Goal: Information Seeking & Learning: Learn about a topic

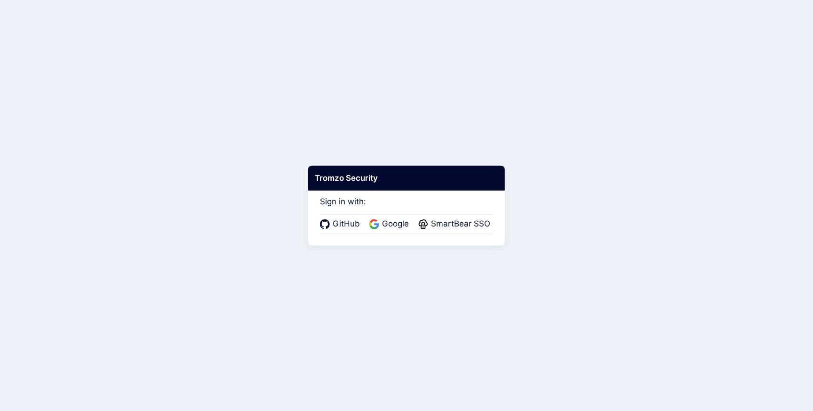
click at [471, 212] on div "Sign in with: GitHub Google SmartBear SSO" at bounding box center [406, 209] width 173 height 50
click at [471, 218] on span "SmartBear SSO" at bounding box center [460, 224] width 65 height 12
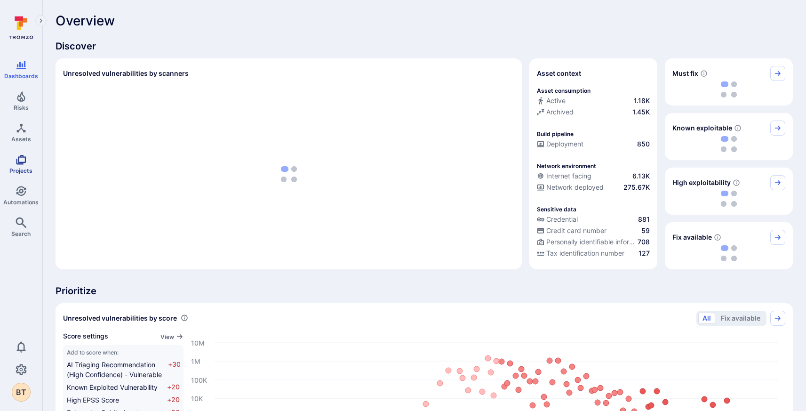
click at [34, 170] on link "Projects" at bounding box center [21, 164] width 42 height 28
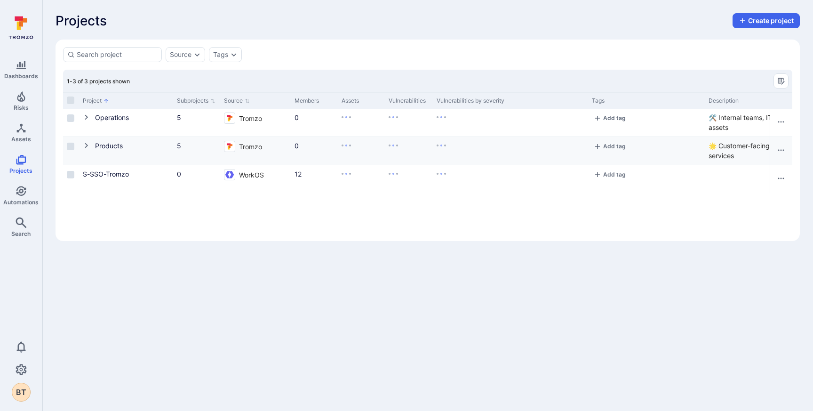
click at [87, 146] on icon "Cell for Project" at bounding box center [87, 146] width 8 height 8
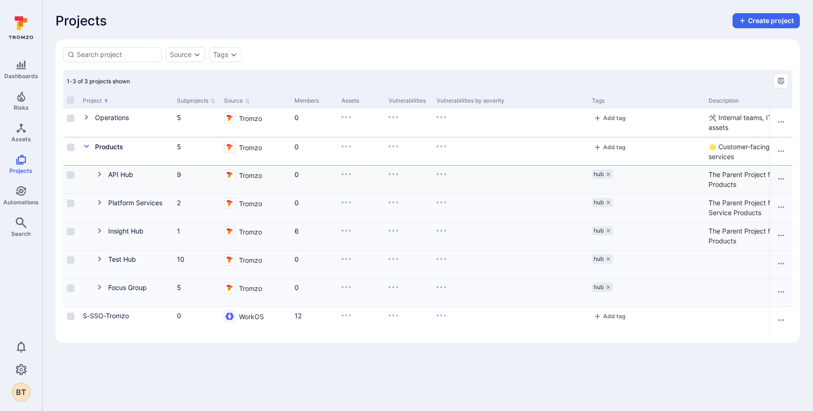
click at [102, 174] on icon "Cell for Project" at bounding box center [100, 174] width 8 height 8
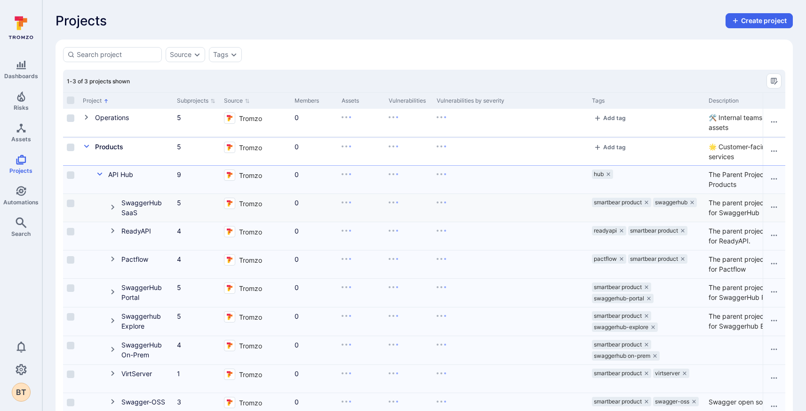
click at [115, 205] on icon "Cell for Project" at bounding box center [113, 207] width 8 height 8
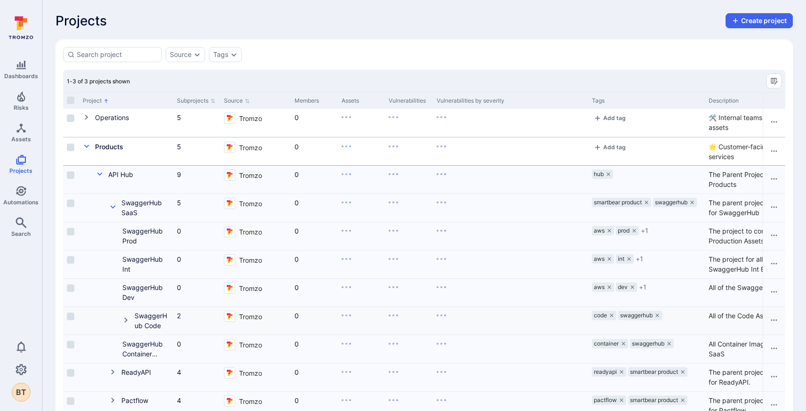
click at [125, 321] on icon "Cell for Project" at bounding box center [125, 319] width 3 height 5
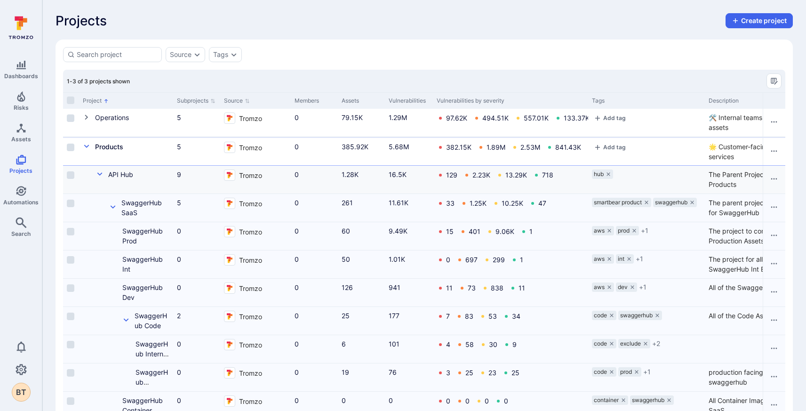
click at [100, 170] on icon "Cell for Project" at bounding box center [100, 174] width 8 height 8
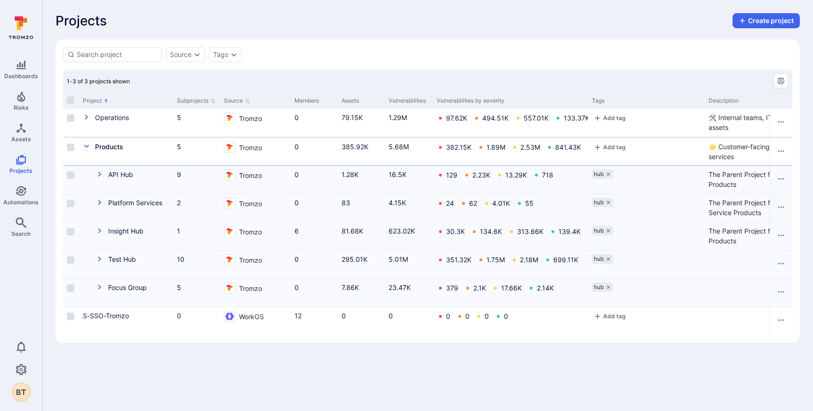
click at [100, 206] on button "Cell for Project" at bounding box center [102, 203] width 12 height 11
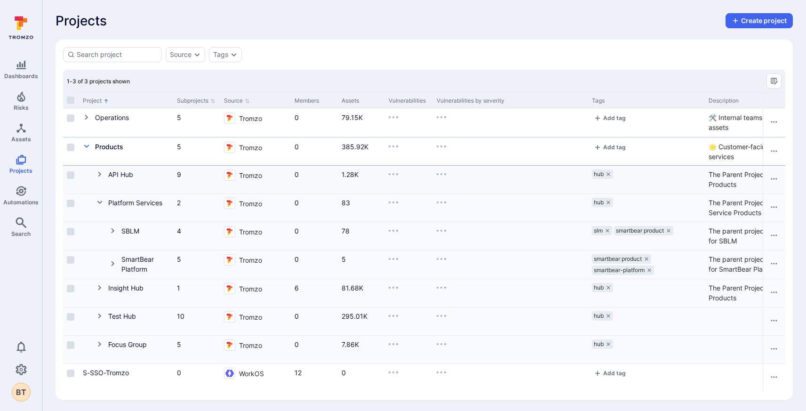
click at [97, 174] on icon "Cell for Project" at bounding box center [100, 174] width 8 height 8
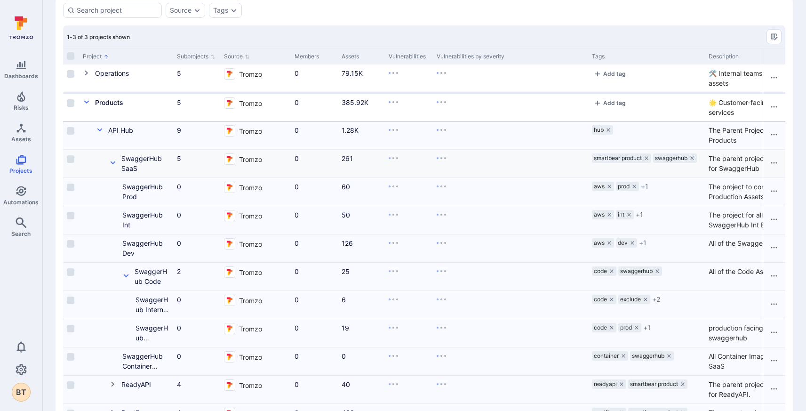
scroll to position [77, 0]
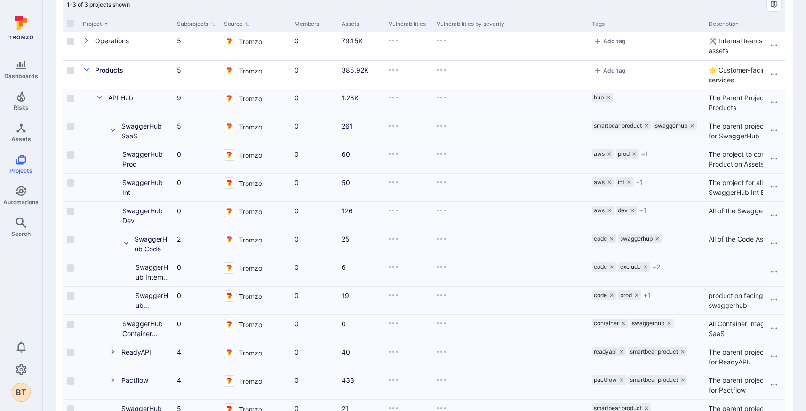
click at [117, 136] on button "Cell for Project" at bounding box center [115, 131] width 12 height 20
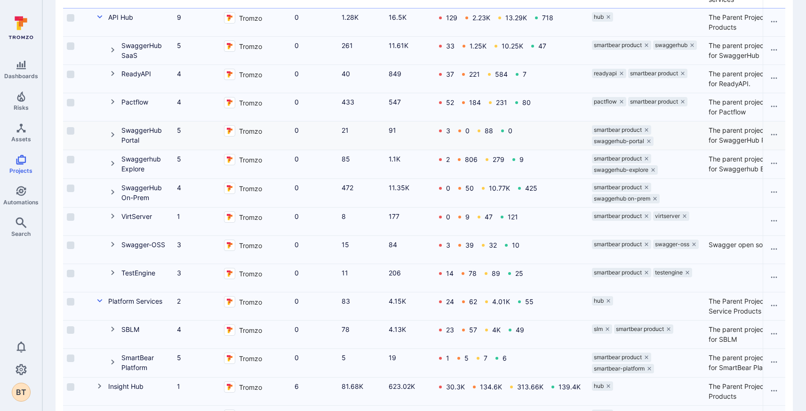
scroll to position [263, 0]
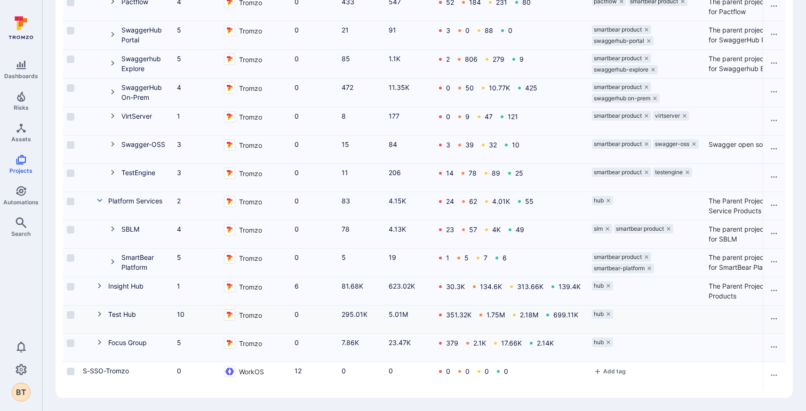
click at [98, 312] on button "Cell for Project" at bounding box center [102, 314] width 12 height 11
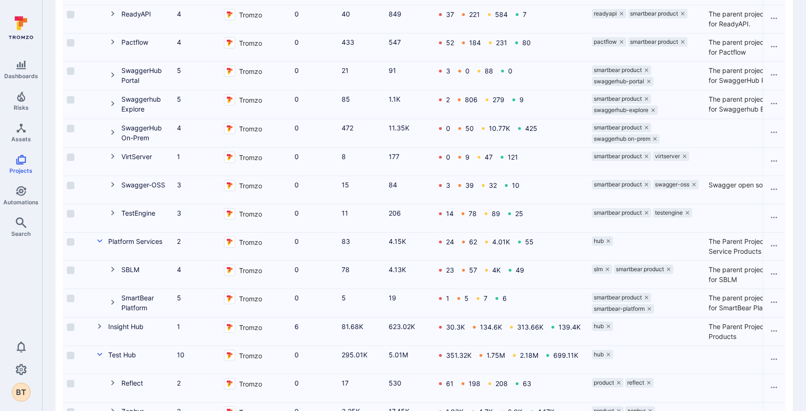
scroll to position [0, 0]
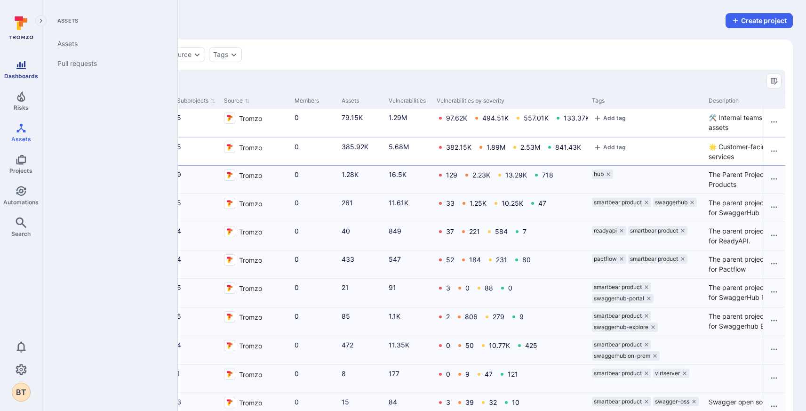
click at [23, 65] on icon "Dashboards" at bounding box center [21, 64] width 11 height 11
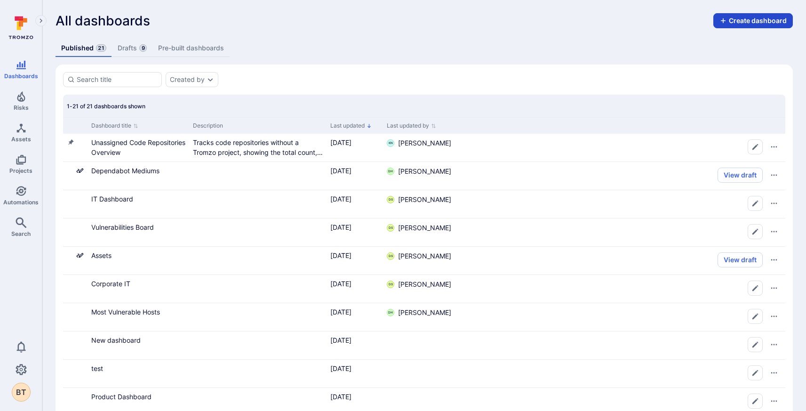
click at [727, 24] on button "Create dashboard" at bounding box center [753, 20] width 80 height 15
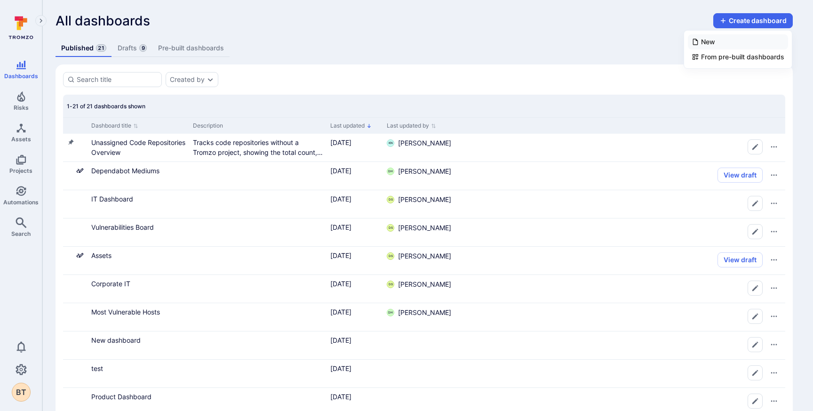
click at [724, 46] on li "New" at bounding box center [738, 41] width 100 height 15
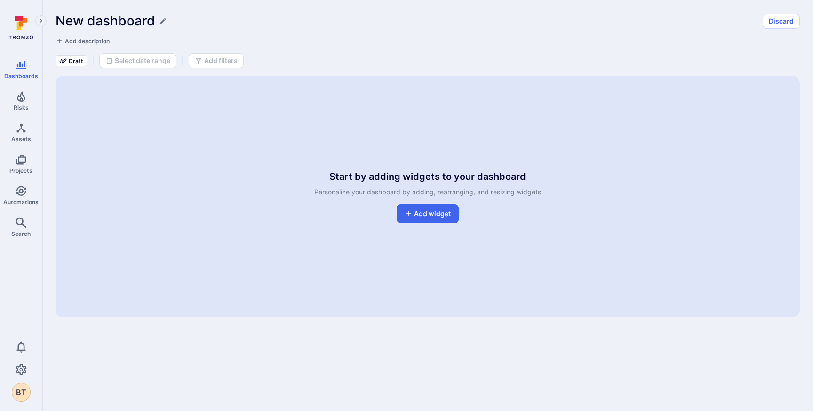
click at [451, 200] on div "Start by adding widgets to your dashboard Personalize your dashboard by adding,…" at bounding box center [428, 196] width 744 height 241
click at [439, 218] on button "Add widget" at bounding box center [428, 213] width 62 height 19
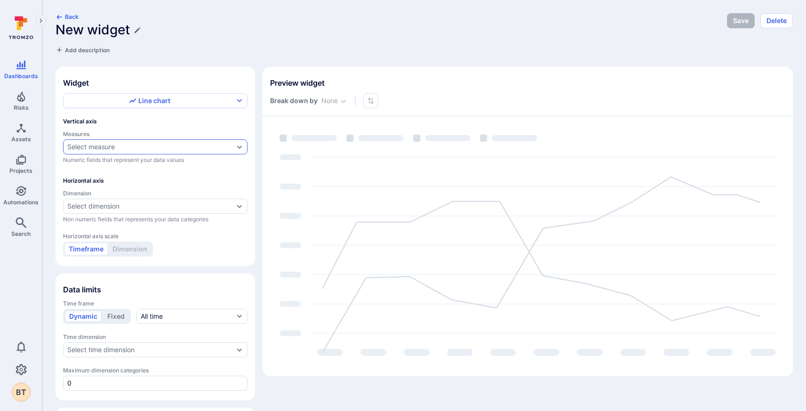
click at [177, 148] on div "Select measure" at bounding box center [150, 147] width 167 height 8
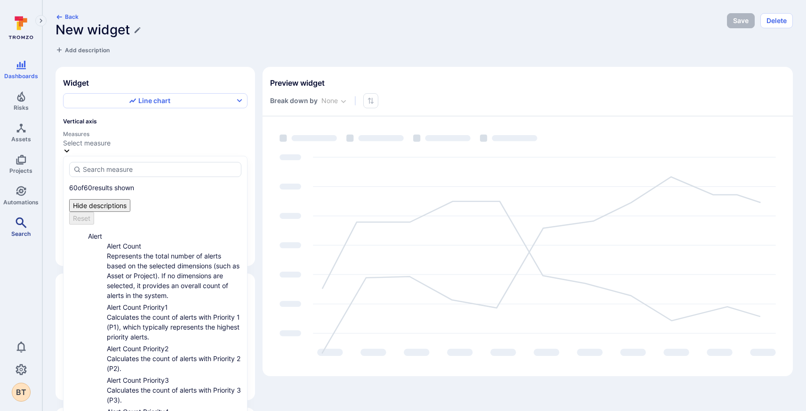
click at [22, 213] on link "Search" at bounding box center [21, 227] width 42 height 28
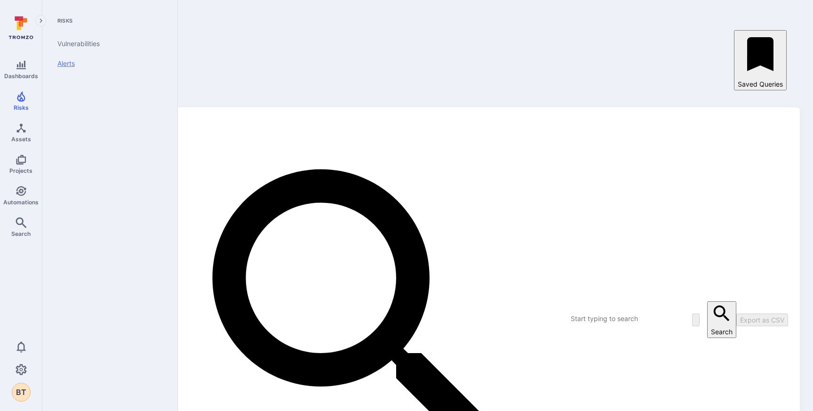
click at [65, 61] on link "Alerts" at bounding box center [108, 64] width 116 height 20
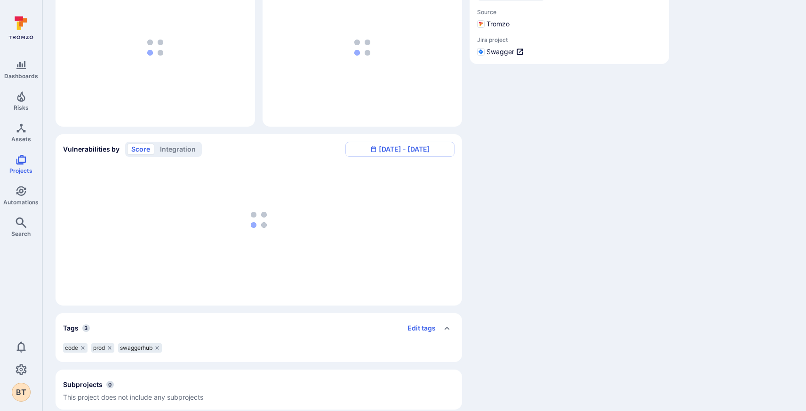
scroll to position [170, 0]
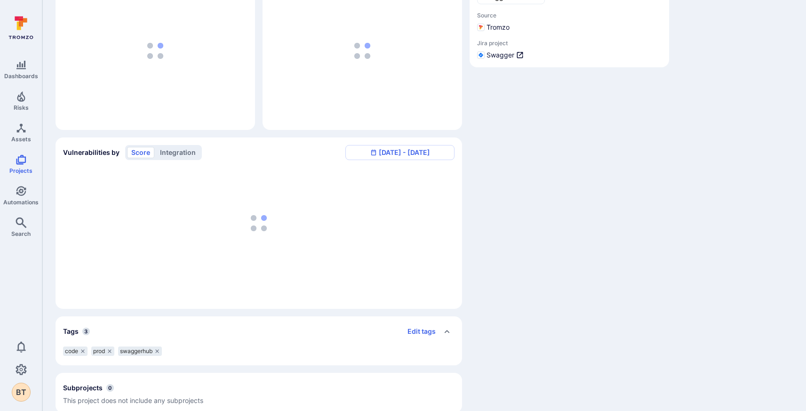
click at [181, 157] on button "integration" at bounding box center [178, 152] width 44 height 11
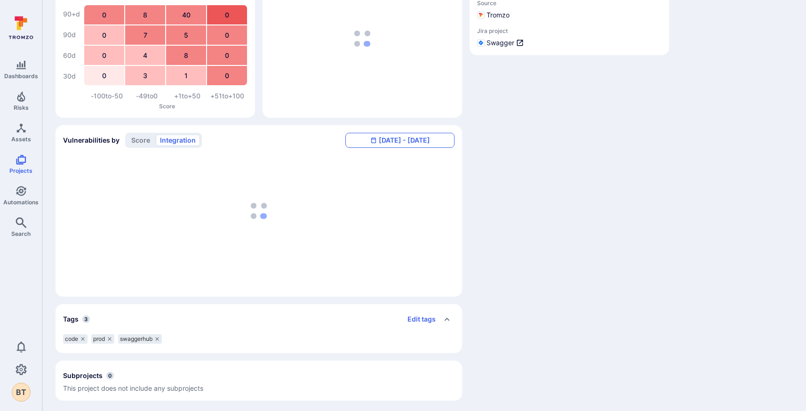
scroll to position [0, 0]
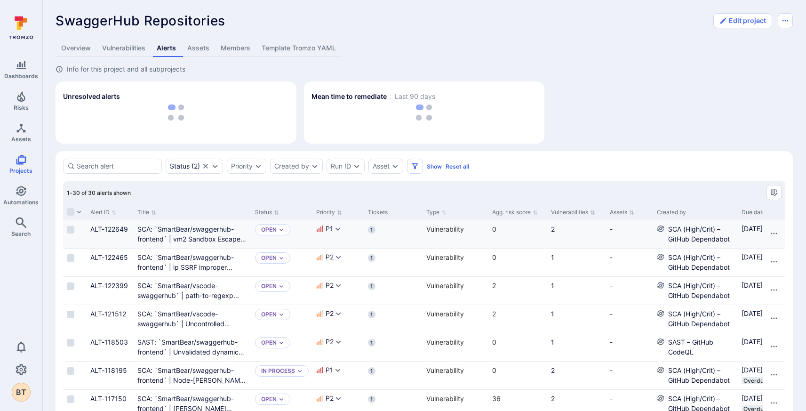
drag, startPoint x: 714, startPoint y: 234, endPoint x: 771, endPoint y: 224, distance: 58.3
drag, startPoint x: 477, startPoint y: 263, endPoint x: 573, endPoint y: 260, distance: 96.0
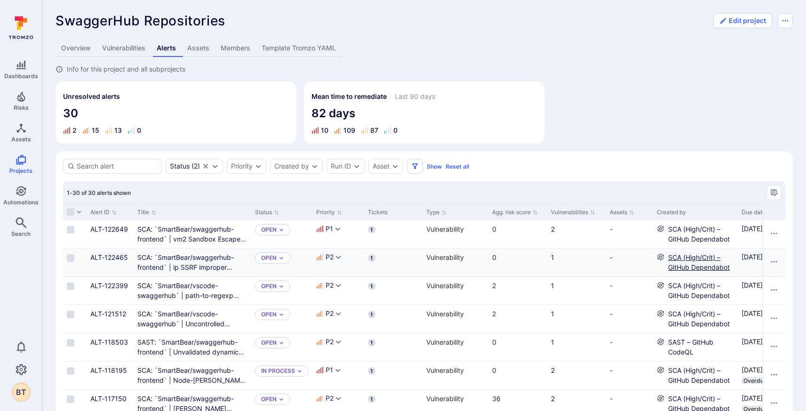
drag, startPoint x: 669, startPoint y: 271, endPoint x: 697, endPoint y: 269, distance: 27.8
drag, startPoint x: 655, startPoint y: 270, endPoint x: 561, endPoint y: 271, distance: 93.6
drag, startPoint x: 604, startPoint y: 265, endPoint x: 567, endPoint y: 264, distance: 37.2
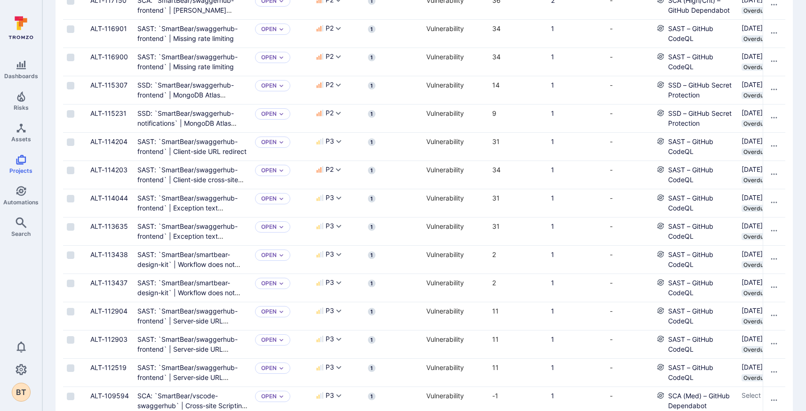
scroll to position [682, 0]
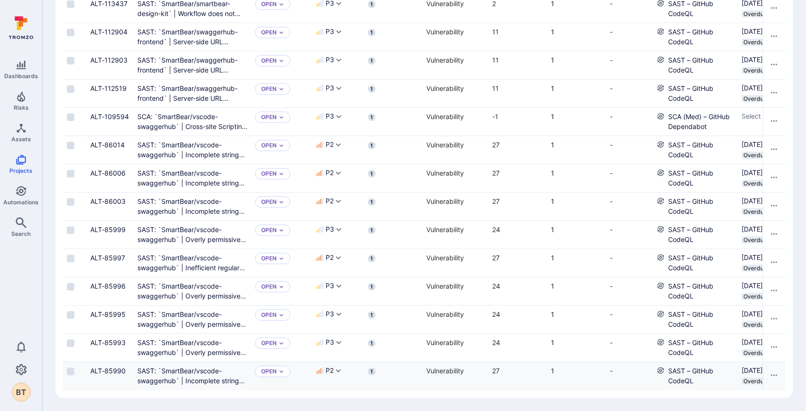
click at [585, 384] on div "1" at bounding box center [576, 376] width 59 height 28
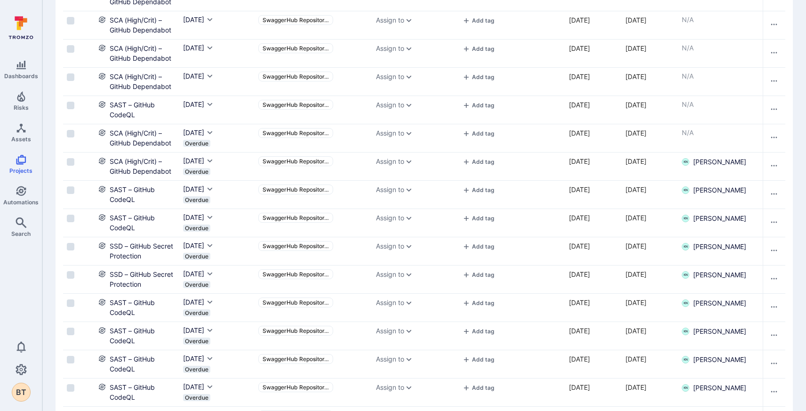
scroll to position [0, 0]
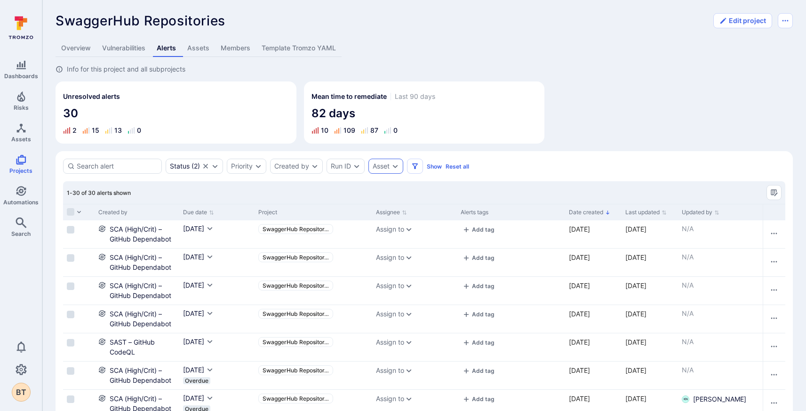
click at [393, 168] on icon "Expand dropdown" at bounding box center [396, 166] width 8 height 8
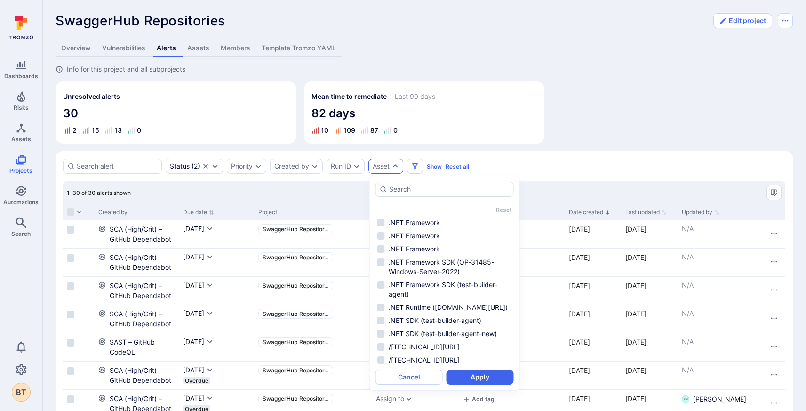
click at [393, 168] on icon "Expand dropdown" at bounding box center [396, 166] width 8 height 8
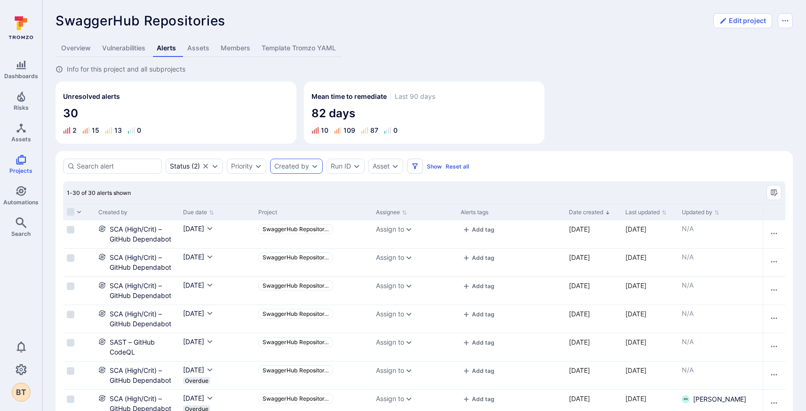
click at [309, 163] on div "Created by" at bounding box center [291, 166] width 35 height 8
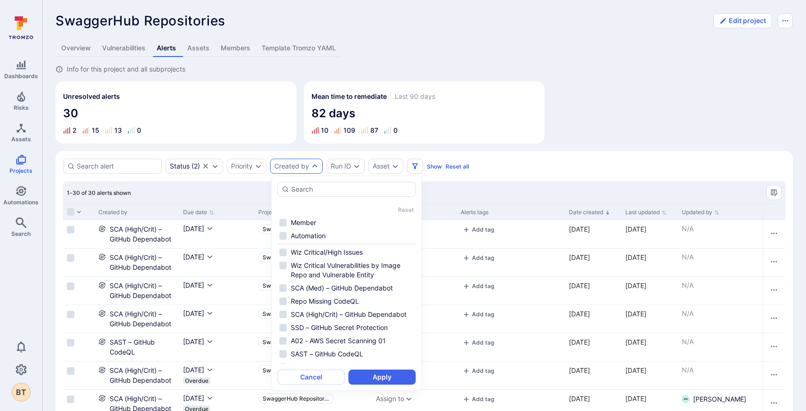
click at [309, 163] on div "Created by" at bounding box center [291, 166] width 35 height 8
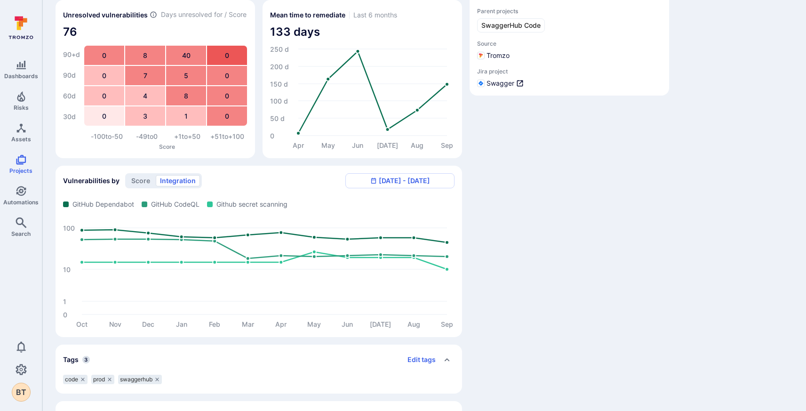
scroll to position [144, 0]
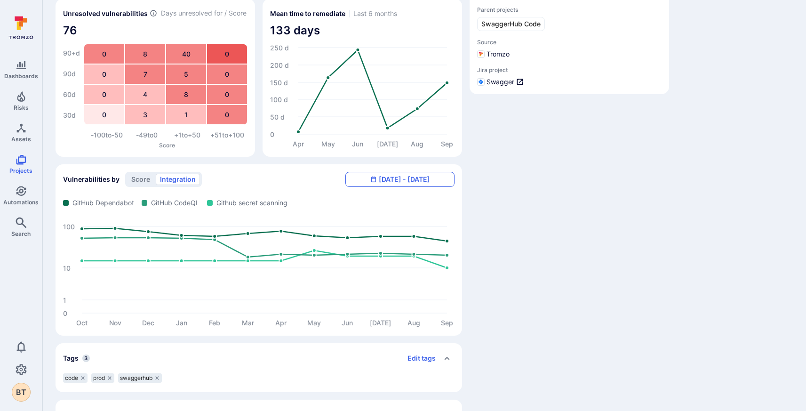
click at [405, 174] on button "[DATE] - [DATE]" at bounding box center [399, 179] width 109 height 15
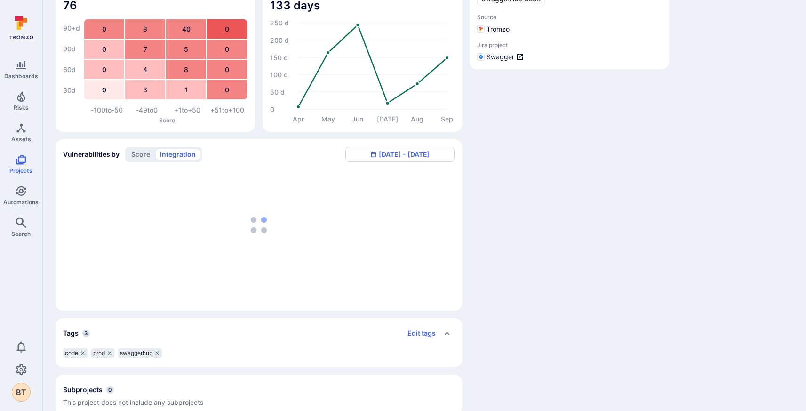
scroll to position [169, 0]
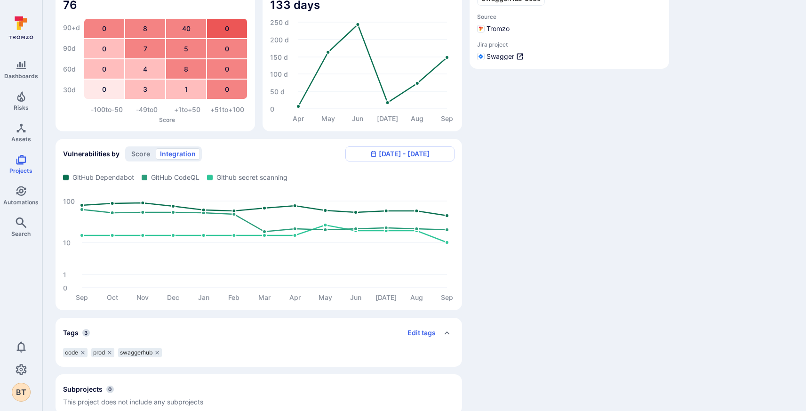
click at [528, 304] on div "Members 0 Assets 19 Subprojects 0 Details Parent projects SwaggerHub Code Sourc…" at bounding box center [570, 155] width 200 height 519
click at [245, 217] on rect "Vulnerabilities by Source/Integration" at bounding box center [234, 244] width 31 height 87
drag, startPoint x: 227, startPoint y: 208, endPoint x: 230, endPoint y: 213, distance: 6.1
click at [228, 209] on rect "Vulnerabilities by Source/Integration" at bounding box center [234, 244] width 31 height 87
click at [226, 205] on rect "Vulnerabilities by Source/Integration" at bounding box center [234, 244] width 31 height 87
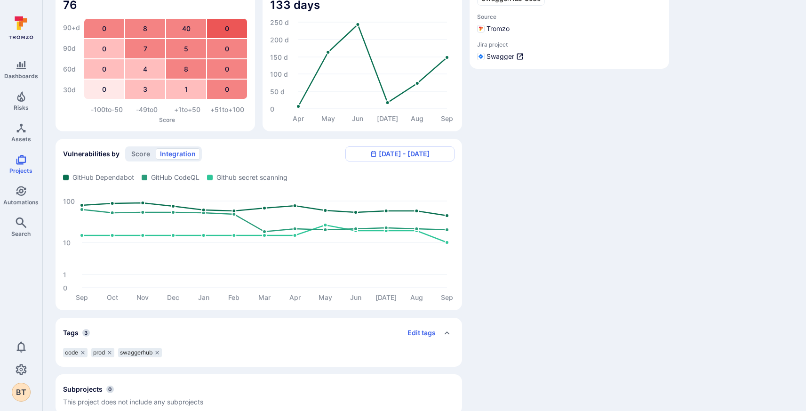
click at [134, 162] on div "Vulnerabilities by score integration Sep 10, 2024 - Sep 9, 2025 GitHub Dependab…" at bounding box center [259, 224] width 407 height 171
click at [136, 157] on button "score" at bounding box center [140, 153] width 27 height 11
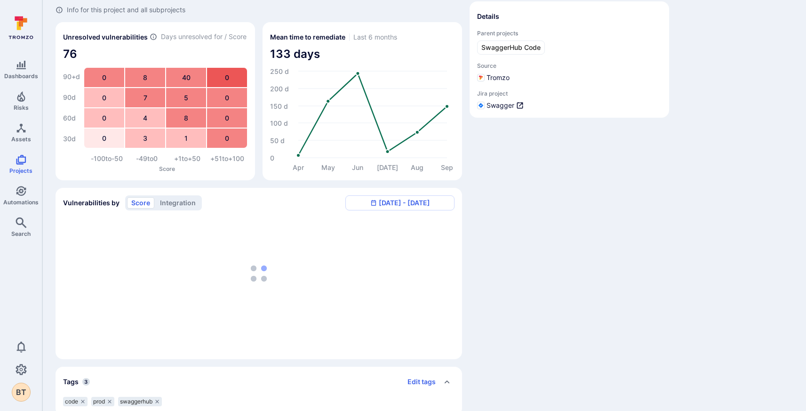
scroll to position [0, 0]
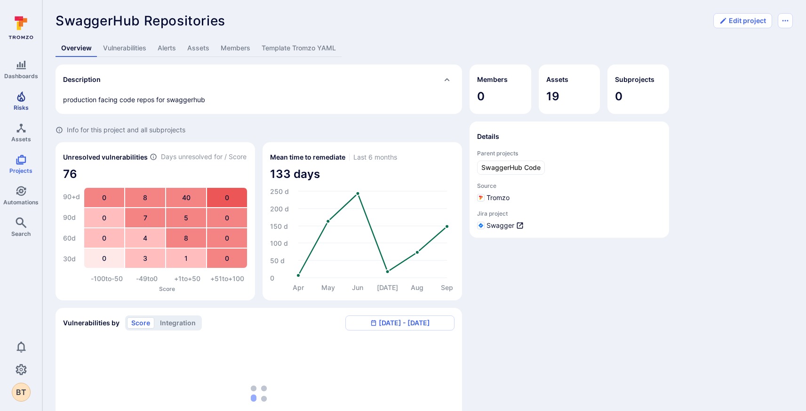
click at [32, 100] on link "Risks" at bounding box center [21, 101] width 42 height 28
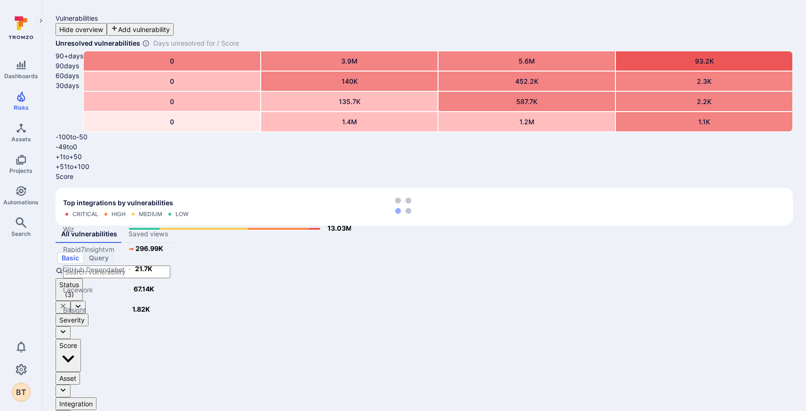
click at [19, 34] on icon at bounding box center [21, 27] width 42 height 33
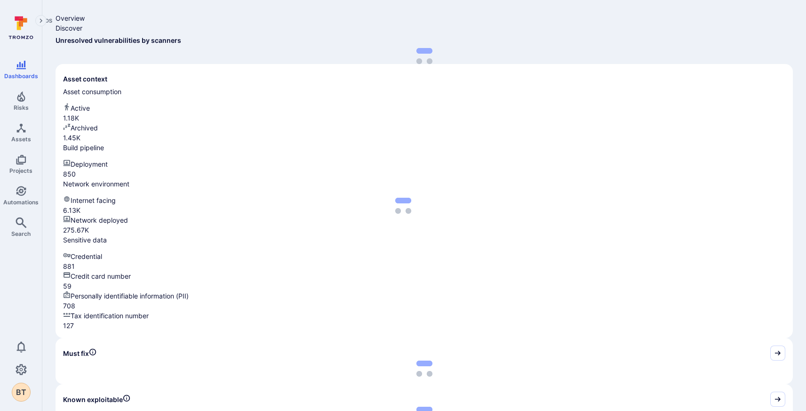
click at [31, 76] on link "Alerts" at bounding box center [20, 81] width 24 height 19
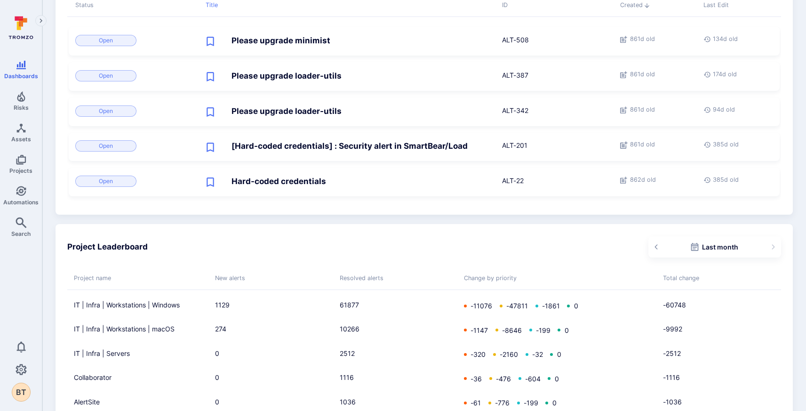
scroll to position [607, 0]
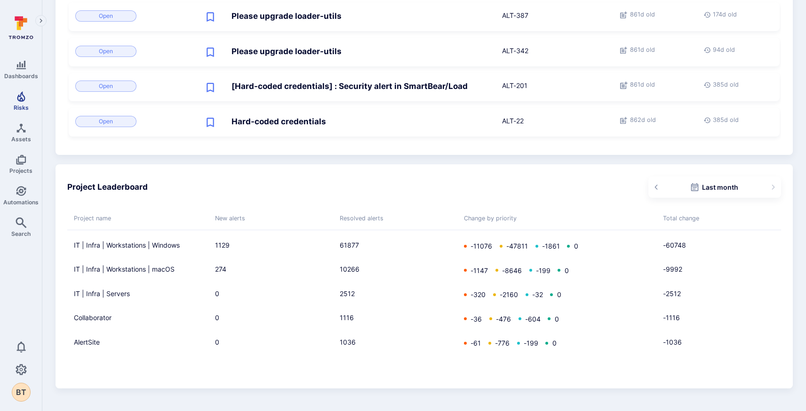
click at [25, 108] on span "Risks" at bounding box center [21, 107] width 15 height 7
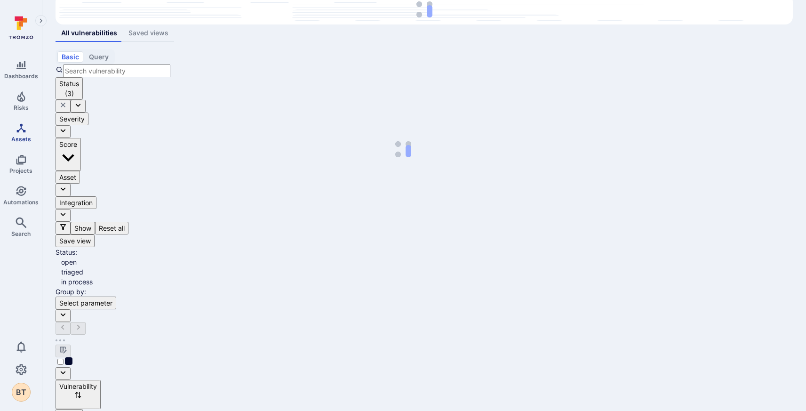
click at [33, 131] on link "Assets" at bounding box center [21, 133] width 42 height 28
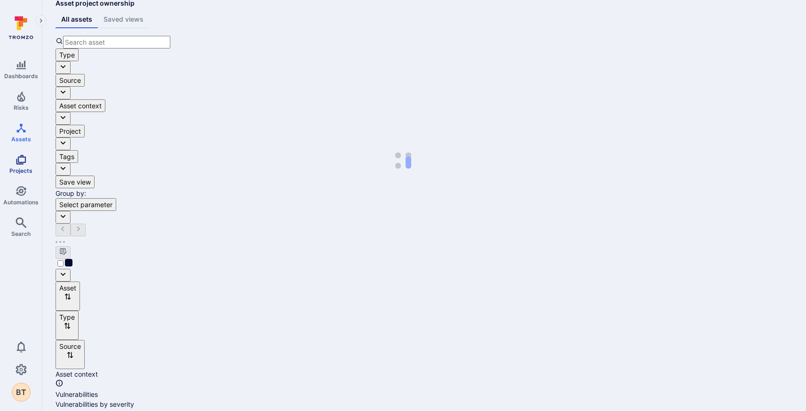
click at [26, 155] on link "Projects" at bounding box center [21, 164] width 42 height 28
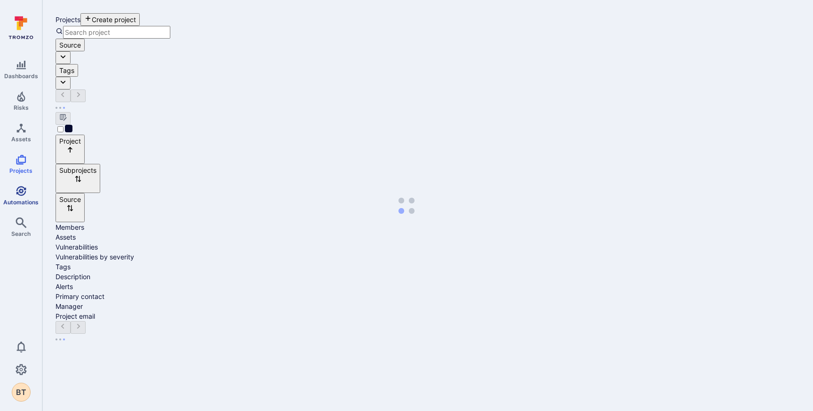
click at [21, 187] on icon "Automations" at bounding box center [21, 190] width 11 height 11
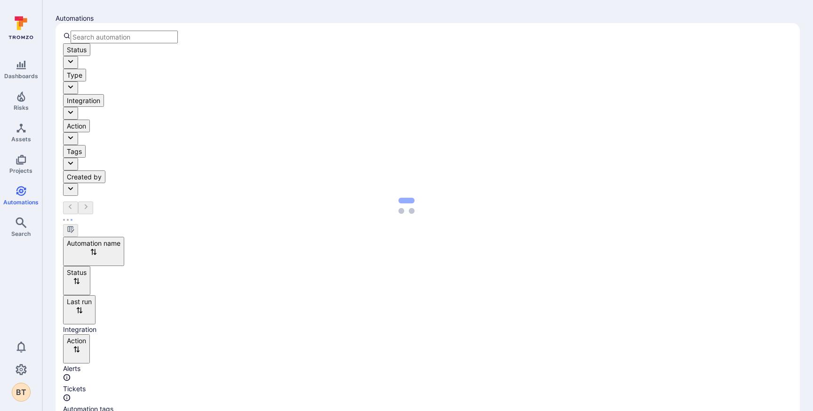
click at [20, 211] on div "Dashboards Risks Assets Projects Automations Search" at bounding box center [21, 150] width 42 height 189
click at [23, 223] on icon "Search" at bounding box center [21, 222] width 11 height 11
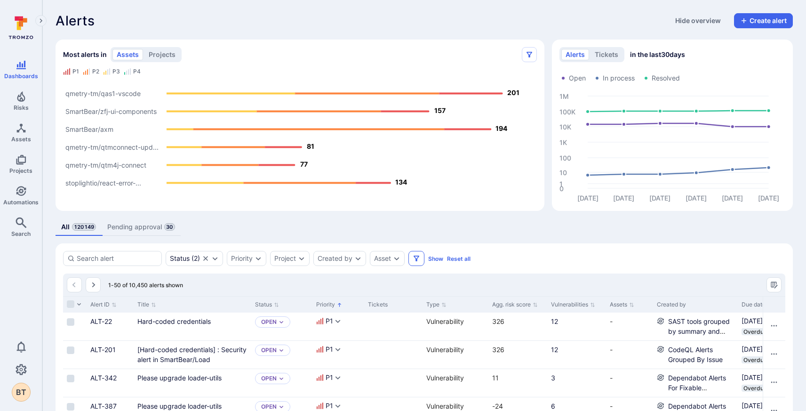
click at [413, 261] on button "Filters" at bounding box center [416, 258] width 16 height 15
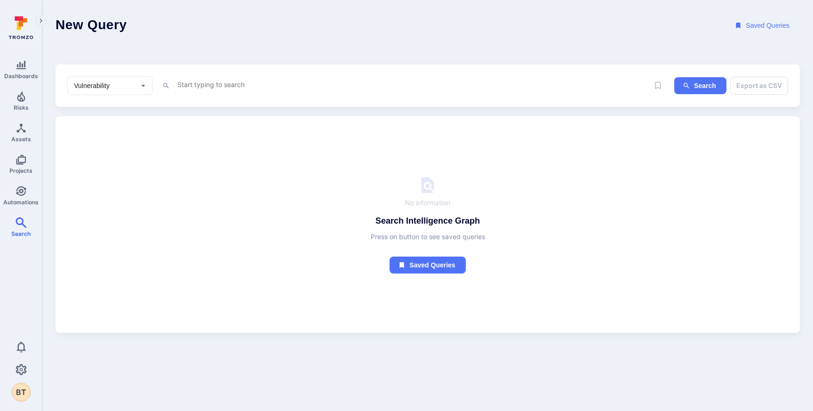
click at [110, 85] on input "Vulnerability" at bounding box center [103, 85] width 62 height 9
click at [116, 184] on li "Alert" at bounding box center [110, 184] width 85 height 16
type input "Alert"
click at [177, 79] on textarea "Intelligence Graph search area" at bounding box center [409, 85] width 467 height 12
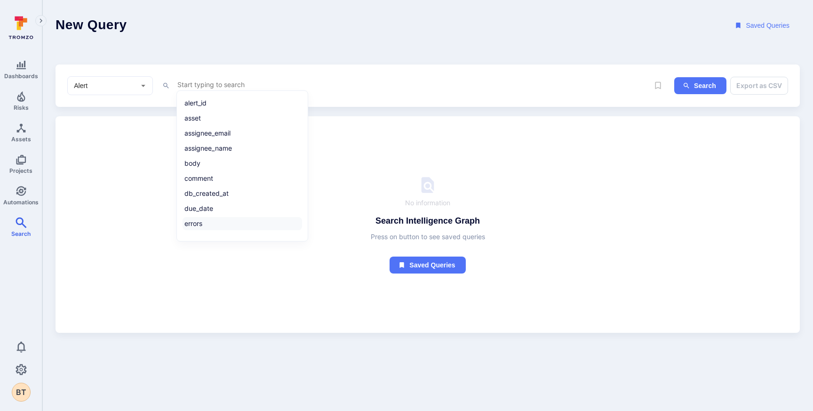
click at [256, 217] on li "errors" at bounding box center [243, 223] width 120 height 13
type textarea "errors"
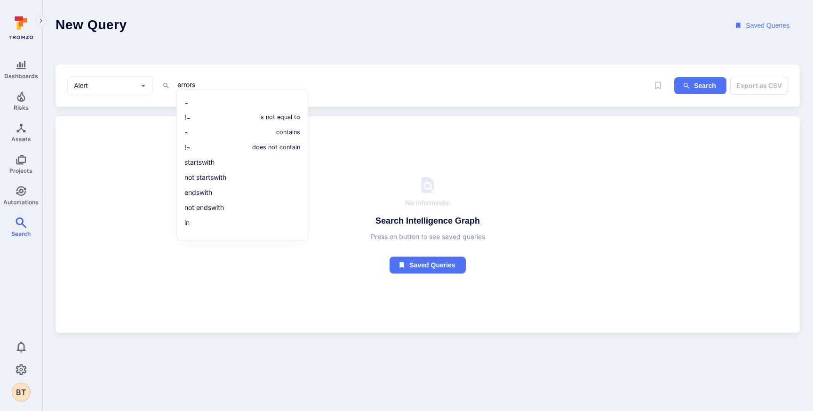
click at [676, 94] on div "Search Export as CSV" at bounding box center [718, 86] width 139 height 18
click at [715, 79] on button "Search" at bounding box center [700, 85] width 52 height 17
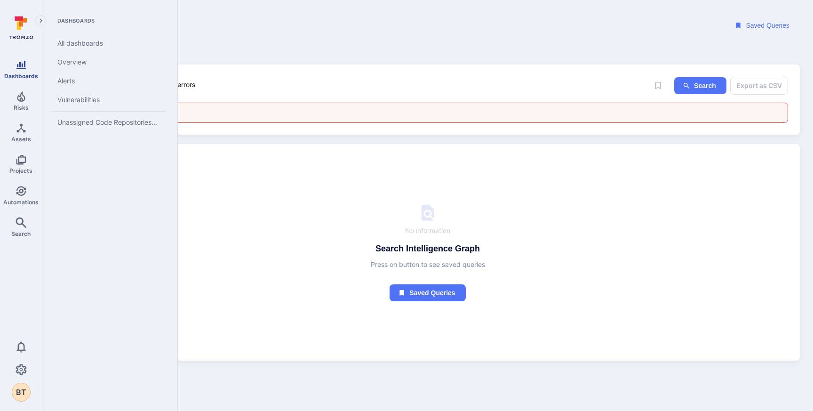
click at [16, 75] on span "Dashboards" at bounding box center [21, 75] width 34 height 7
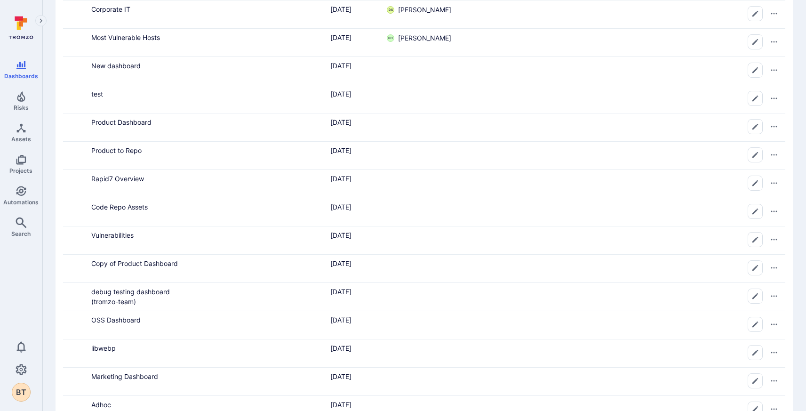
scroll to position [275, 0]
click at [127, 120] on link "Product Dashboard" at bounding box center [121, 121] width 60 height 8
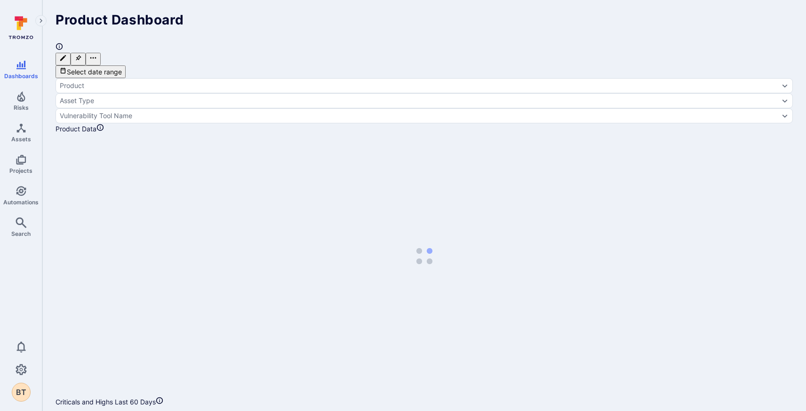
click at [109, 65] on button "Select date range" at bounding box center [91, 71] width 70 height 13
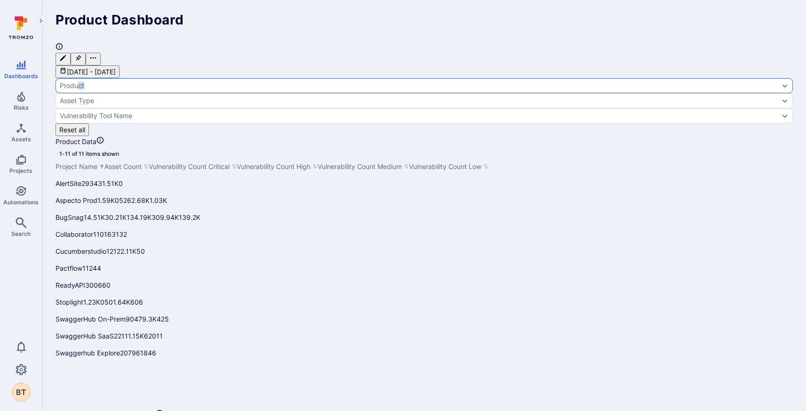
click at [189, 78] on div "Product" at bounding box center [424, 85] width 737 height 15
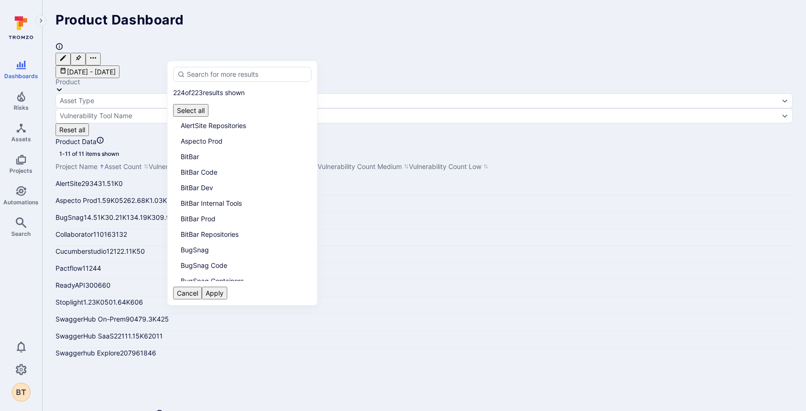
scroll to position [142, 0]
click at [227, 216] on ul "AAA AAA | Cloud AAA | Cloud | Prod API Hub AlertSite AlertSite Code AlertSite C…" at bounding box center [242, 199] width 138 height 164
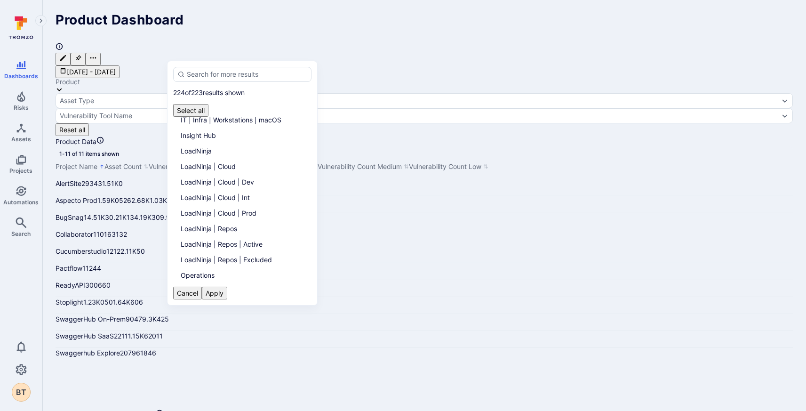
scroll to position [923, 0]
click at [230, 409] on li "Pactflow Repositories" at bounding box center [242, 417] width 138 height 16
click at [227, 287] on button "Apply" at bounding box center [214, 293] width 25 height 13
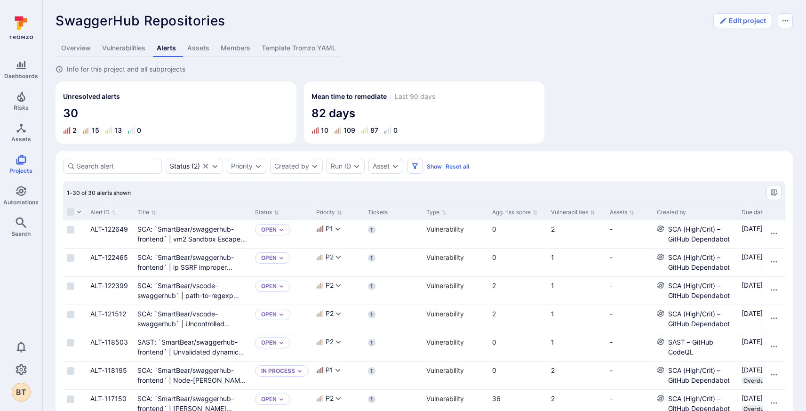
scroll to position [0, 551]
